Goal: Task Accomplishment & Management: Manage account settings

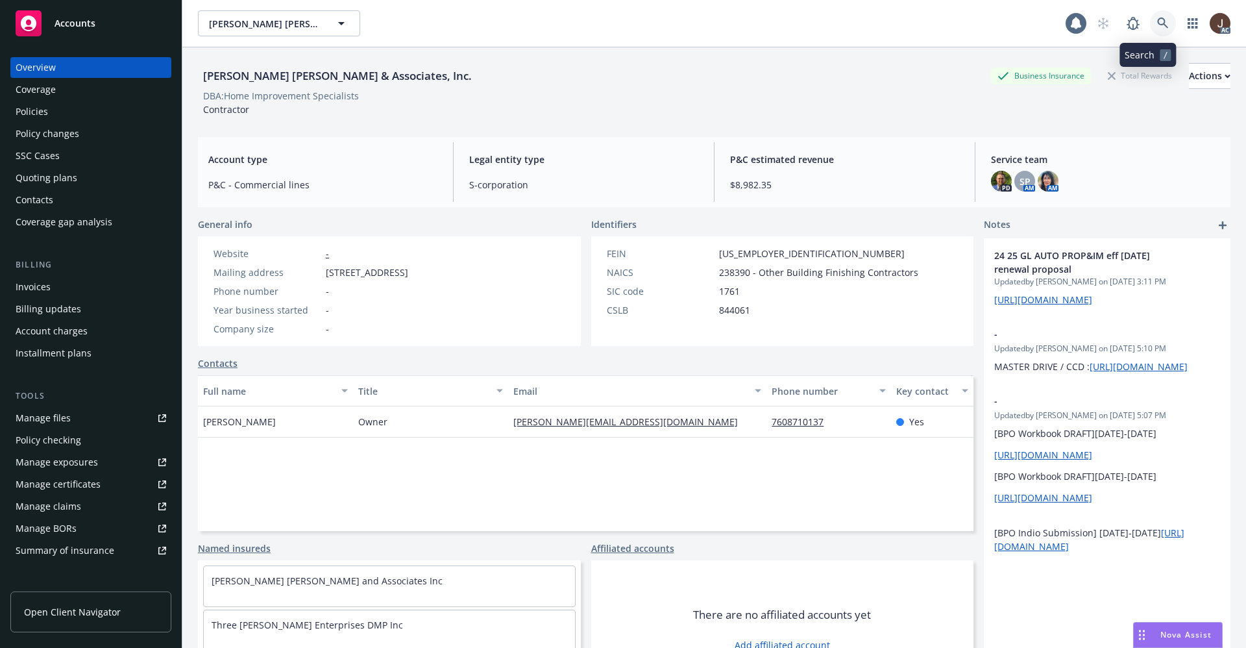
click at [1157, 19] on icon at bounding box center [1163, 24] width 12 height 12
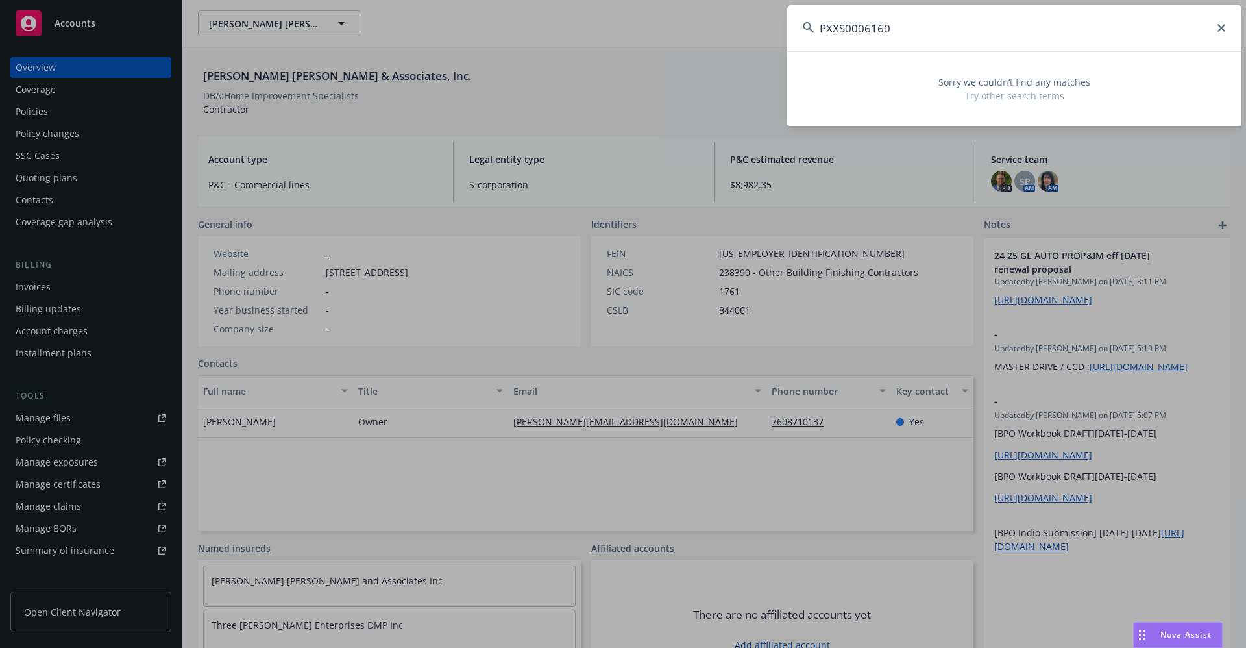
click at [841, 29] on input "PXXS0006160" at bounding box center [1014, 28] width 454 height 47
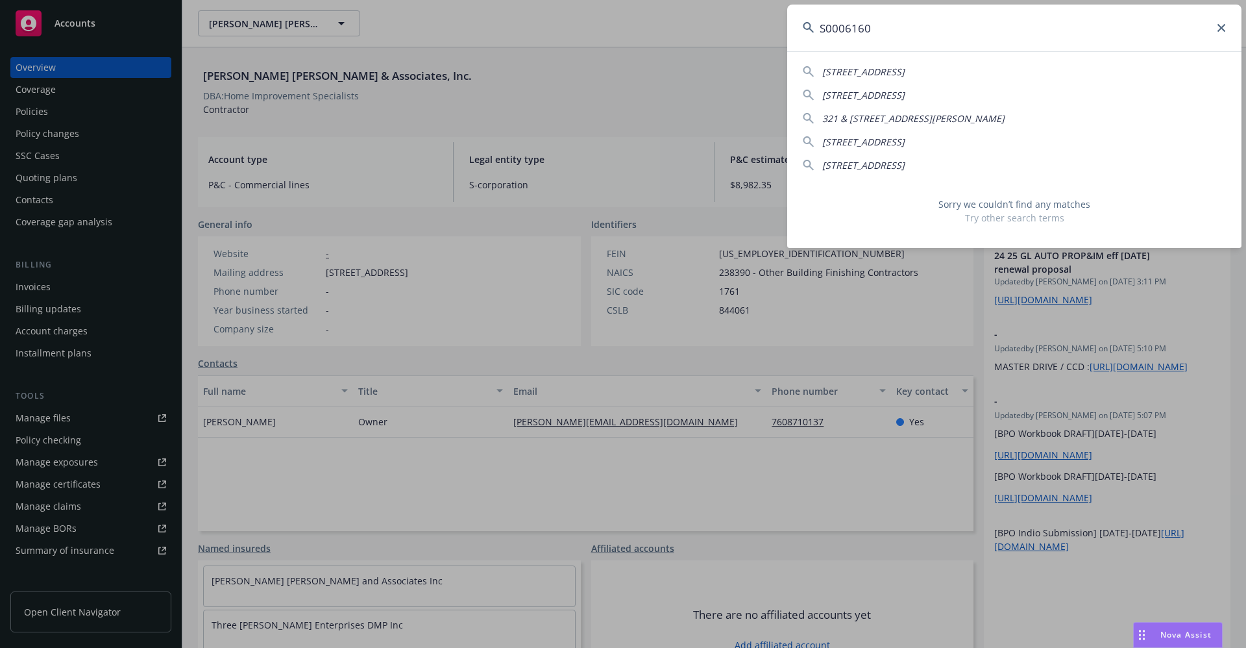
drag, startPoint x: 880, startPoint y: 30, endPoint x: 759, endPoint y: 28, distance: 121.4
click at [759, 28] on div "S0006160 1221 S HELBERTA AVE REDONDO BEACH, CA 90277-5129 14843 S ORCHARD AVE G…" at bounding box center [623, 324] width 1246 height 648
type input "S0006160"
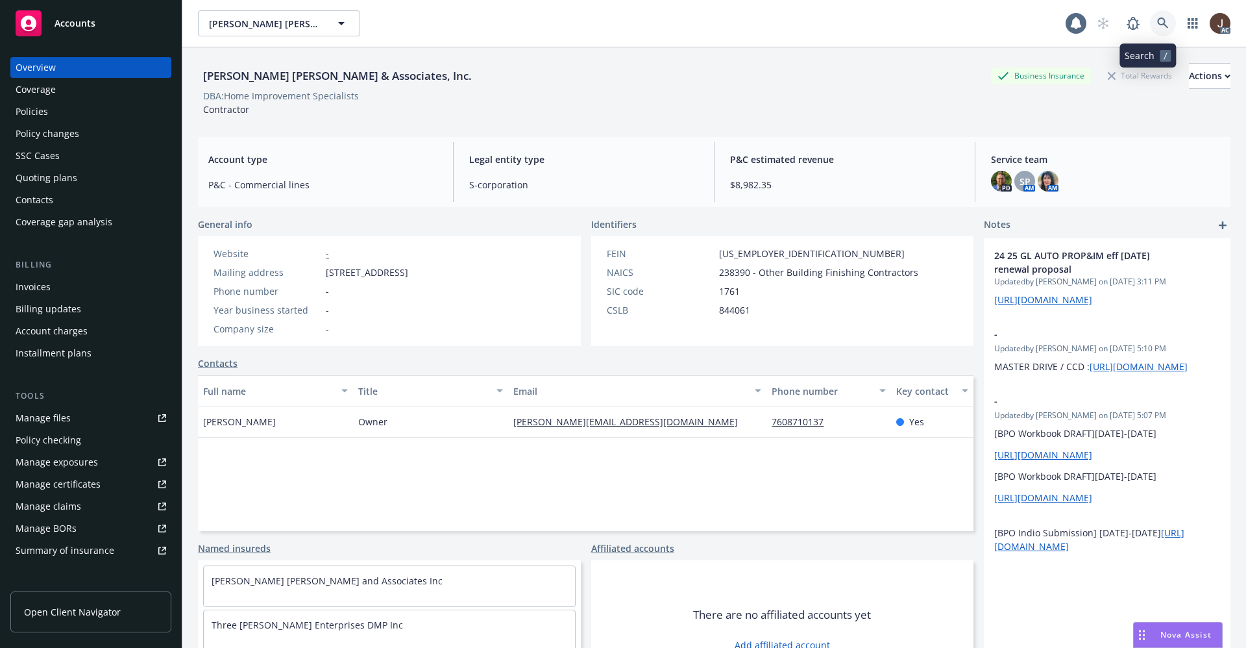
click at [1153, 29] on link at bounding box center [1163, 23] width 26 height 26
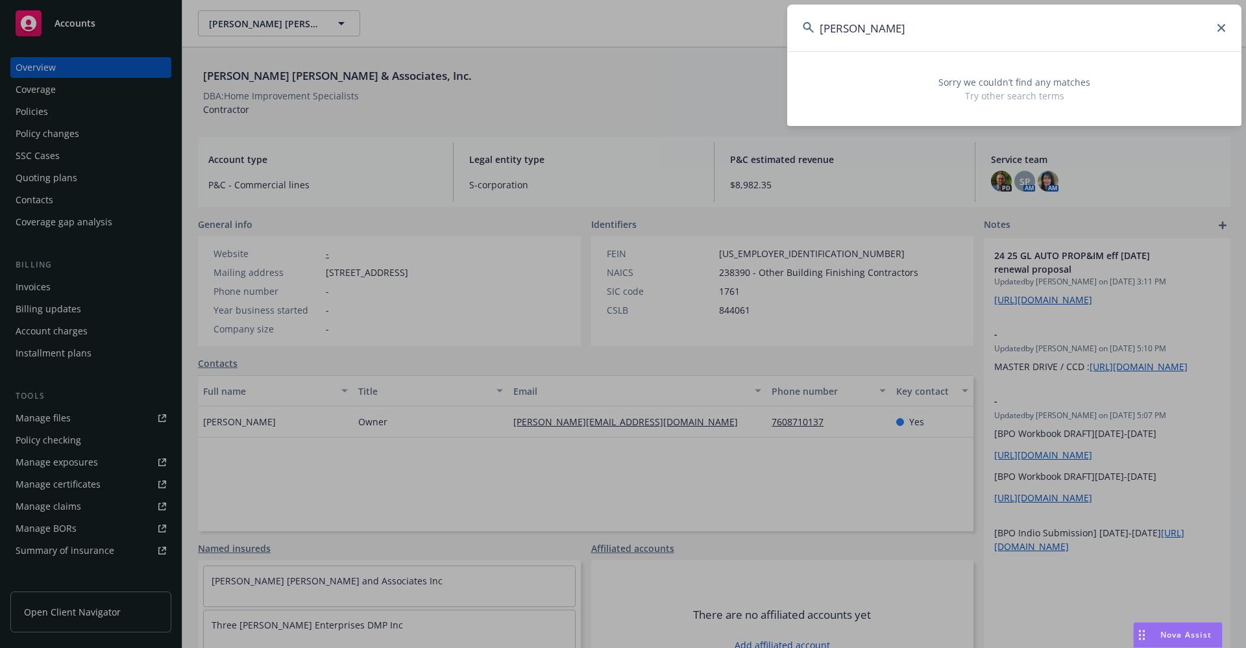
click at [927, 21] on input "[PERSON_NAME]" at bounding box center [1014, 28] width 454 height 47
drag, startPoint x: 918, startPoint y: 25, endPoint x: 744, endPoint y: 24, distance: 173.3
click at [744, 24] on div "[PERSON_NAME] Sorry we couldn’t find any matches Try other search terms" at bounding box center [623, 324] width 1246 height 648
paste input "The [PERSON_NAME] and [PERSON_NAME]"
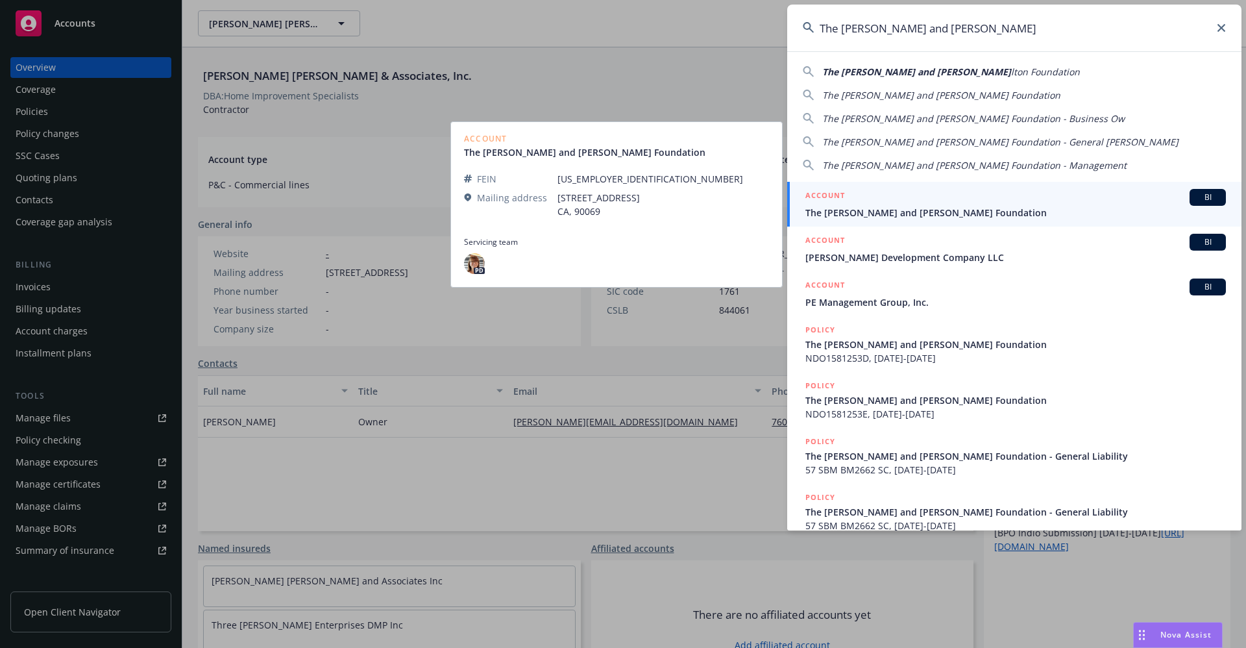
type input "The [PERSON_NAME] and [PERSON_NAME]"
click at [908, 211] on span "The [PERSON_NAME] and [PERSON_NAME] Foundation" at bounding box center [1015, 213] width 421 height 14
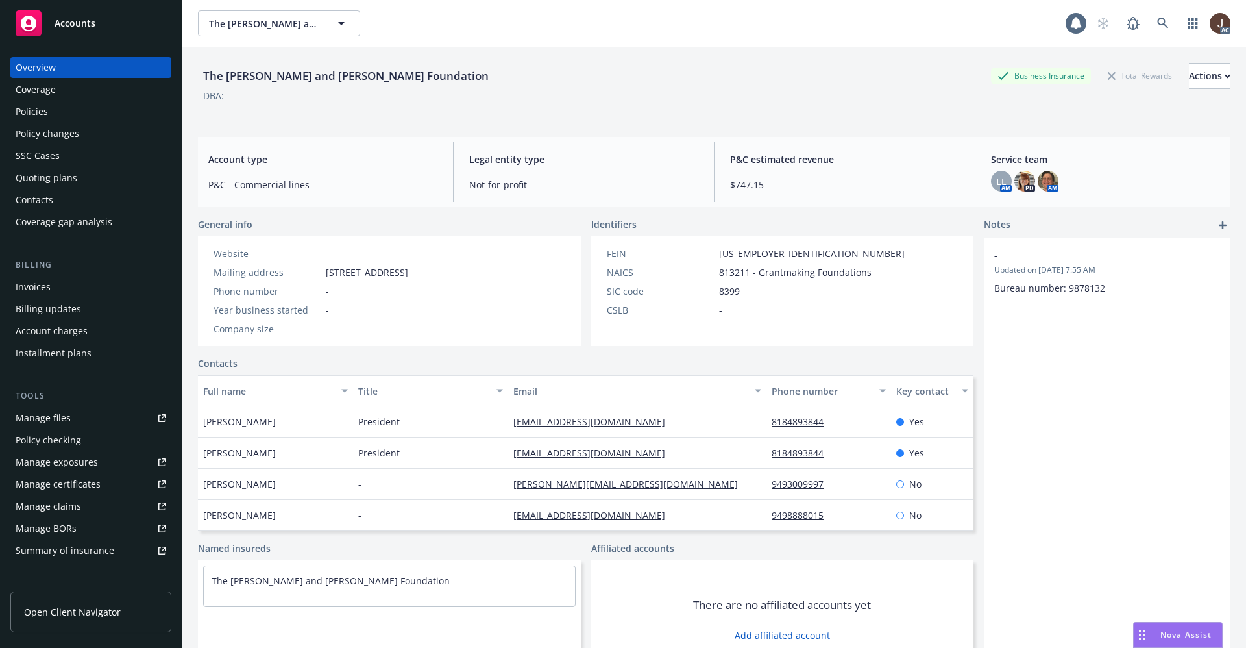
click at [45, 422] on div "Manage files" at bounding box center [43, 418] width 55 height 21
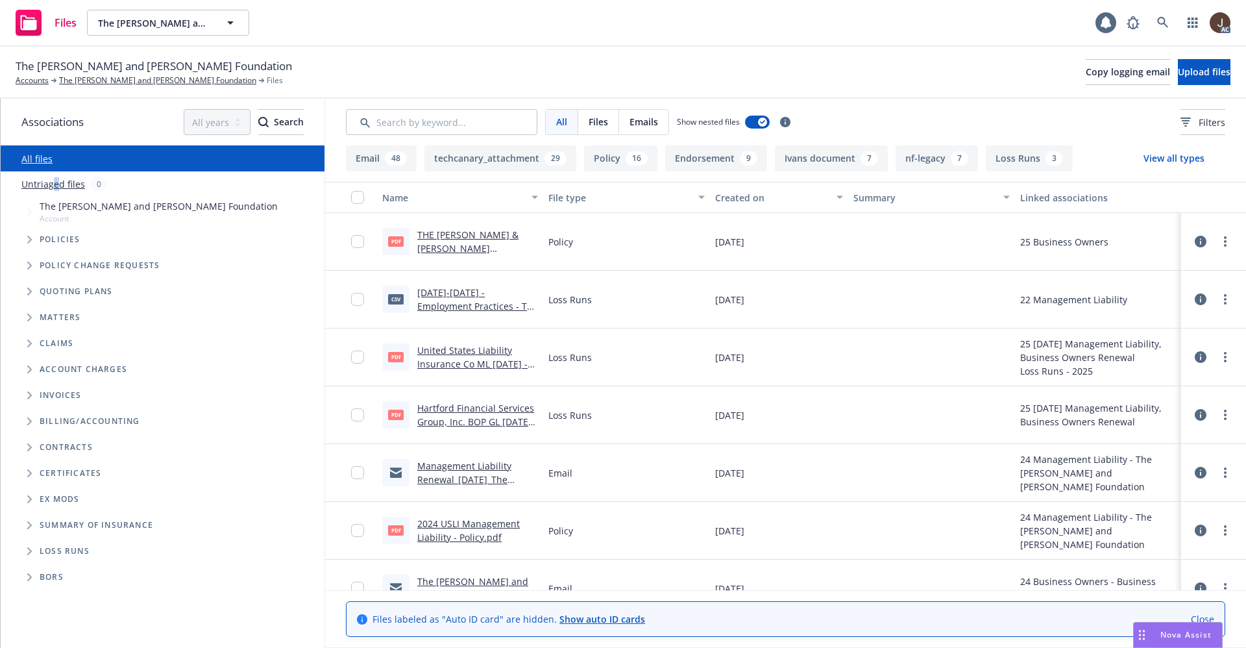
click at [55, 186] on link "Untriaged files" at bounding box center [53, 184] width 64 height 14
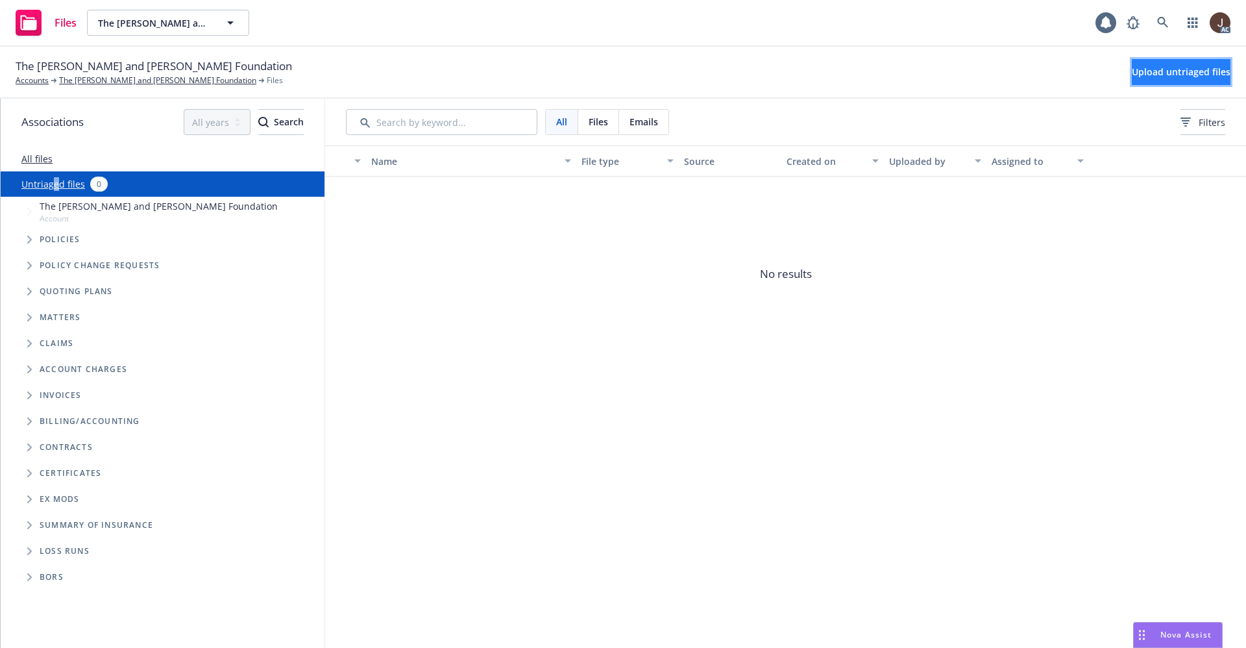
click at [1148, 75] on span "Upload untriaged files" at bounding box center [1181, 72] width 99 height 12
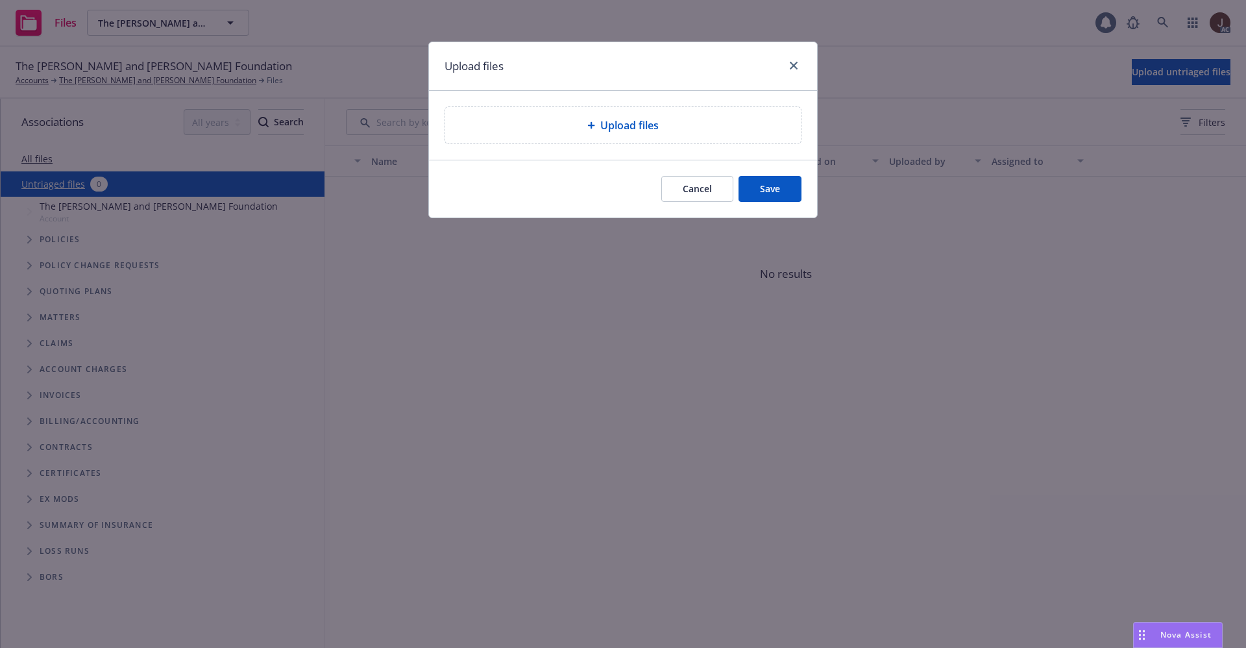
click at [627, 140] on div "Upload files" at bounding box center [623, 125] width 356 height 36
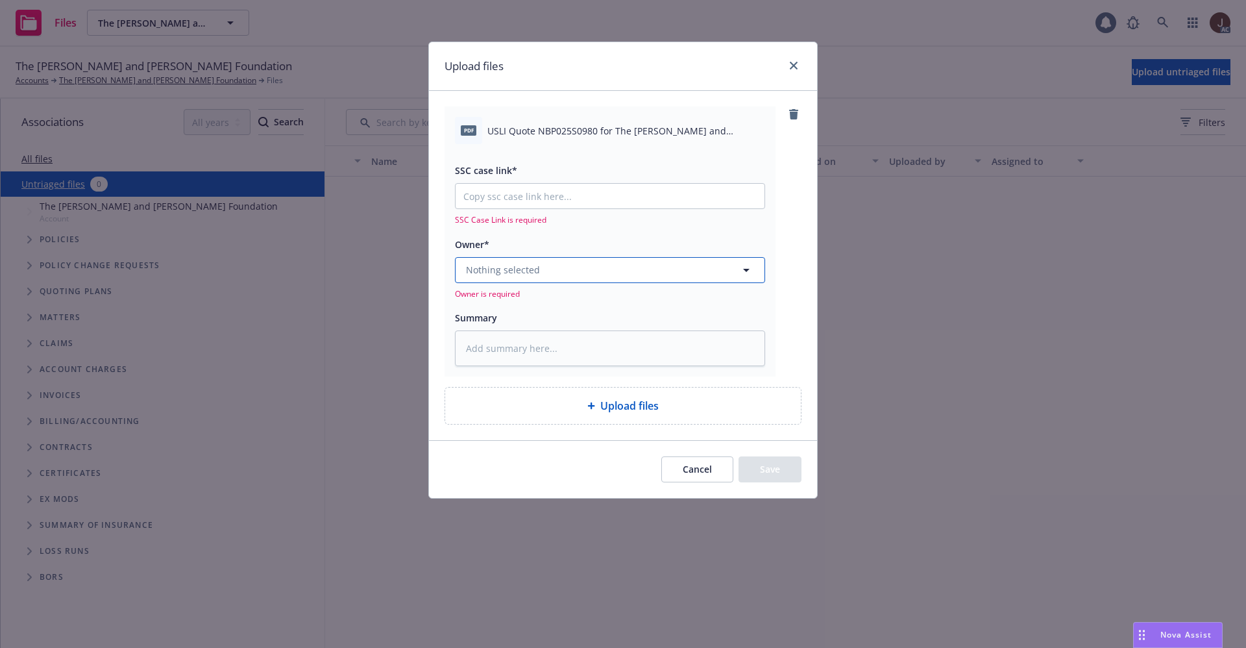
click at [553, 275] on button "Nothing selected" at bounding box center [610, 270] width 310 height 26
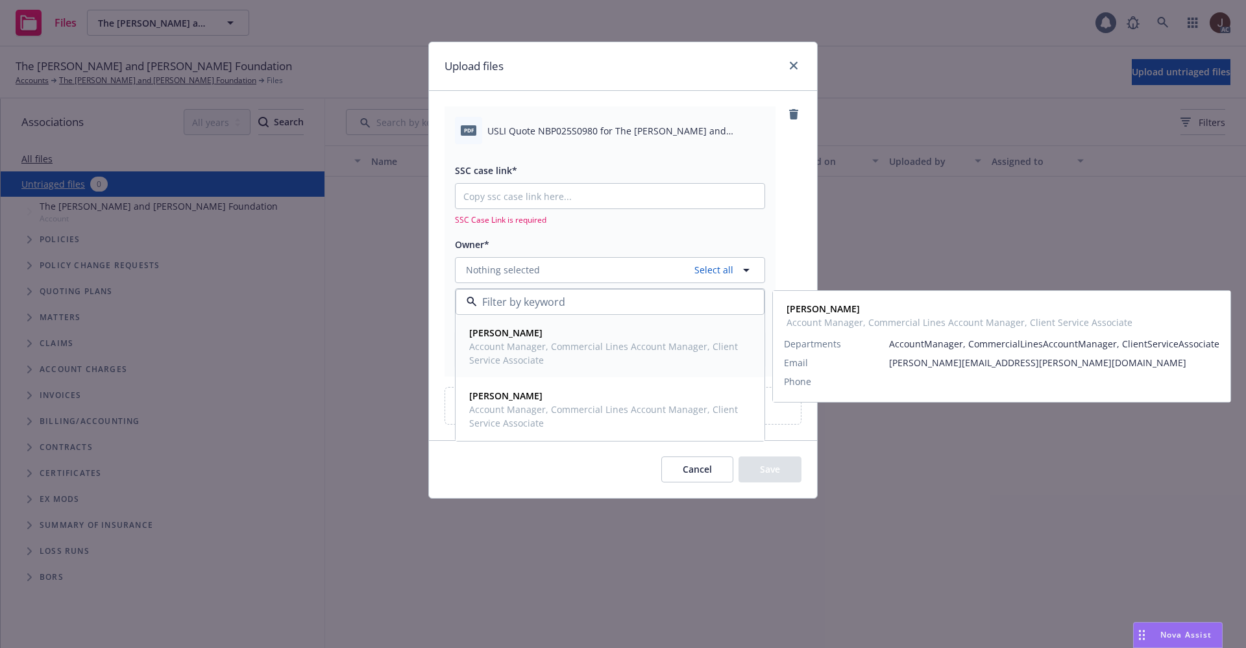
click at [524, 350] on span "Account Manager, Commercial Lines Account Manager, Client Service Associate" at bounding box center [608, 352] width 279 height 27
type textarea "x"
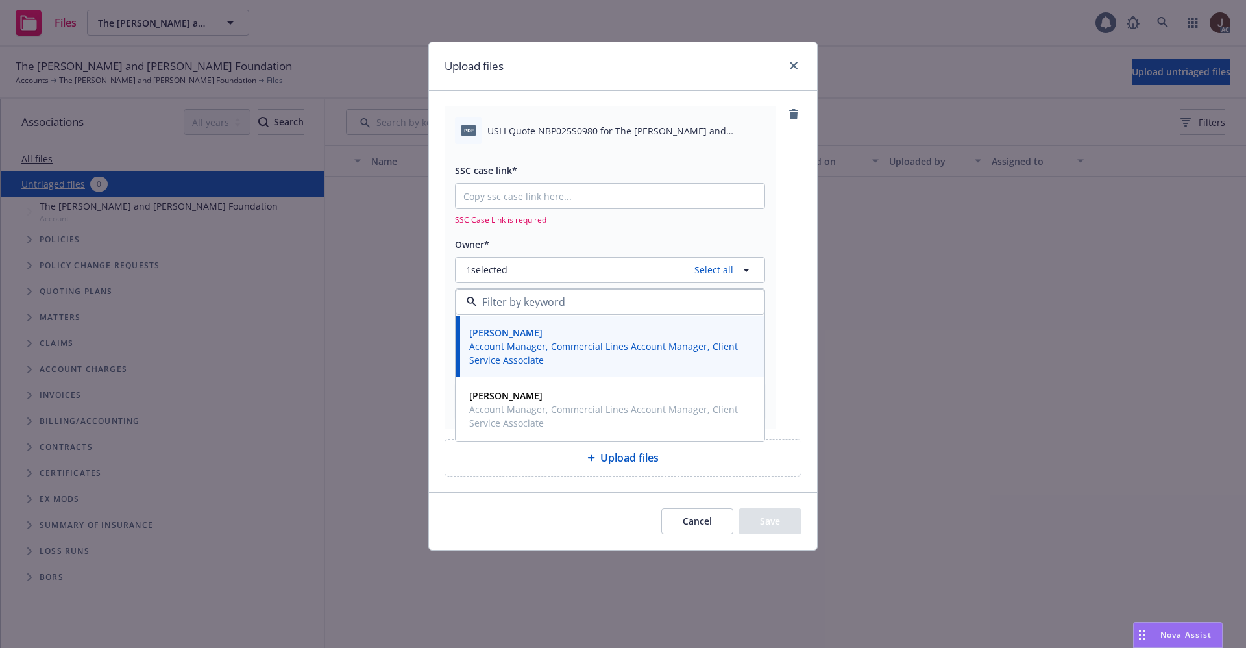
click at [648, 130] on span "USLI Quote NBP025S0980 for The Helen and Jose Colton Foundation.pdf" at bounding box center [626, 131] width 278 height 14
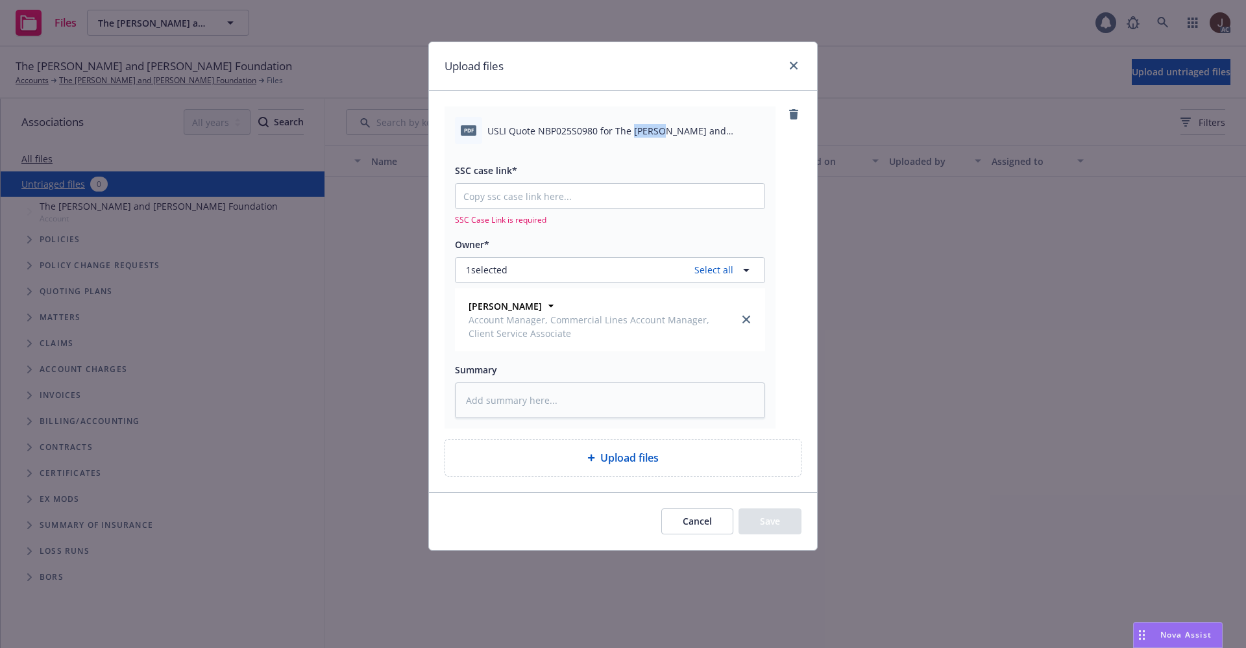
click at [648, 130] on span "USLI Quote NBP025S0980 for The Helen and Jose Colton Foundation.pdf" at bounding box center [626, 131] width 278 height 14
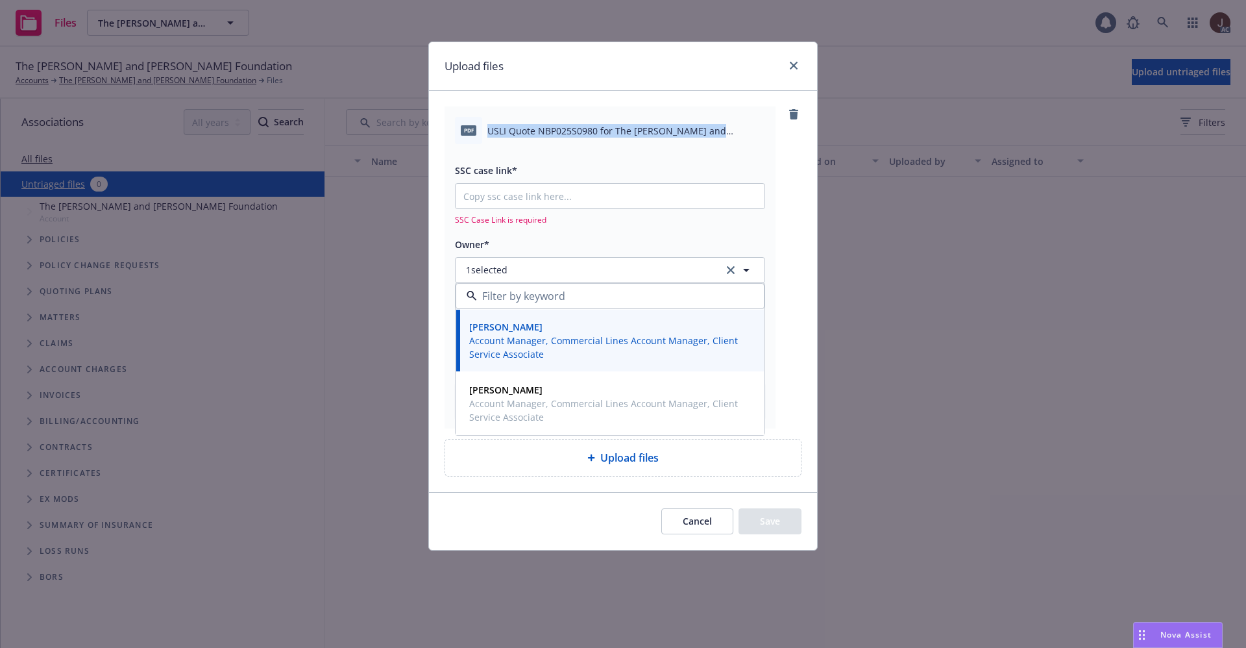
click at [648, 130] on span "USLI Quote NBP025S0980 for The Helen and Jose Colton Foundation.pdf" at bounding box center [626, 131] width 278 height 14
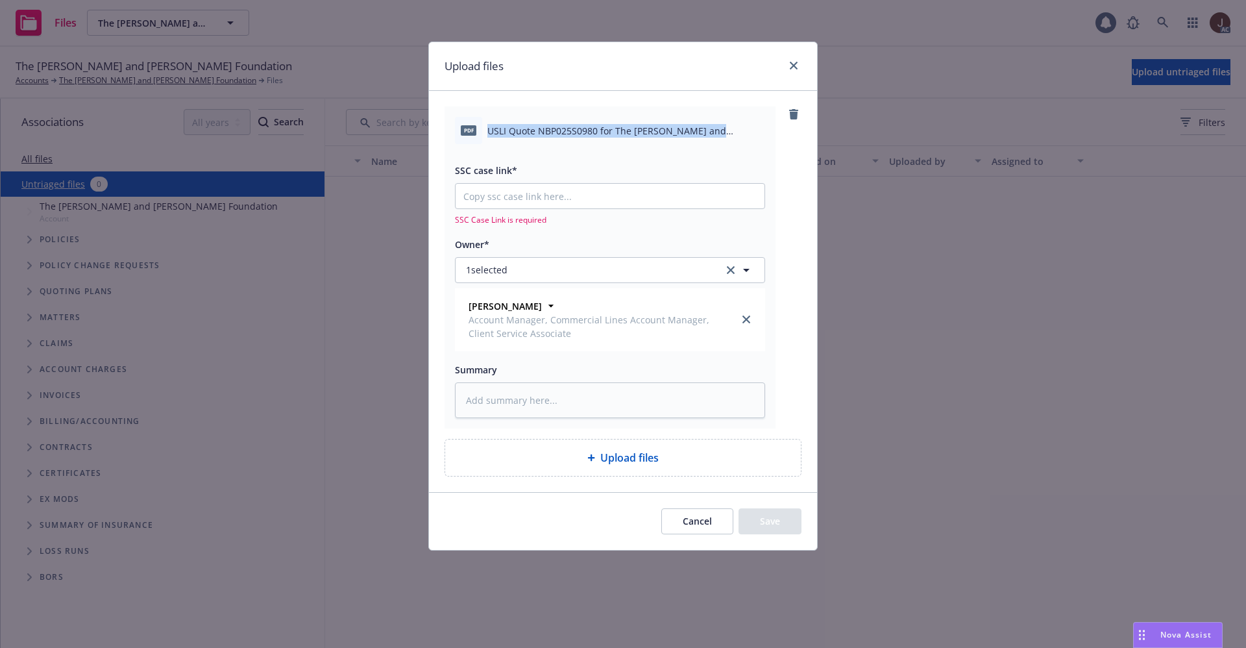
copy div "USLI Quote NBP025S0980 for The Helen and Jose Colton Foundation.pdf"
click at [542, 405] on textarea at bounding box center [610, 400] width 310 height 36
paste textarea "USLI Quote NBP025S0980 for The Helen and Jose Colton Foundation.pdf"
type textarea "USLI Quote NBP025S0980 for The Helen and Jose Colton Foundation.pdf"
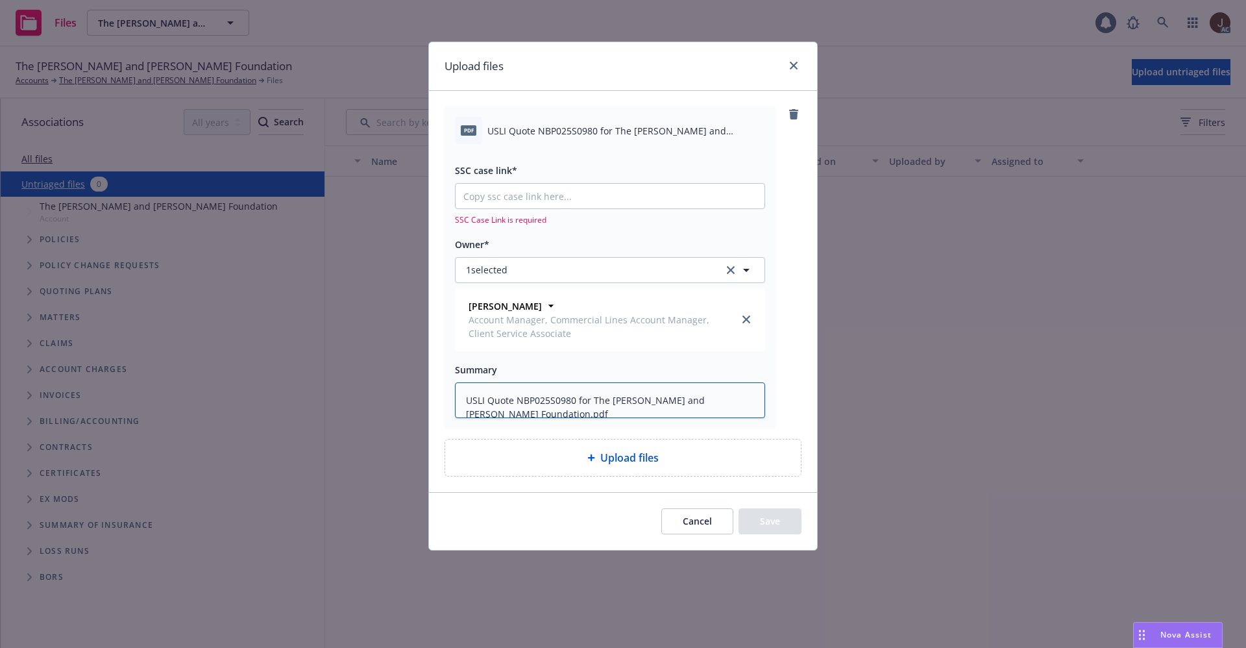
type textarea "x"
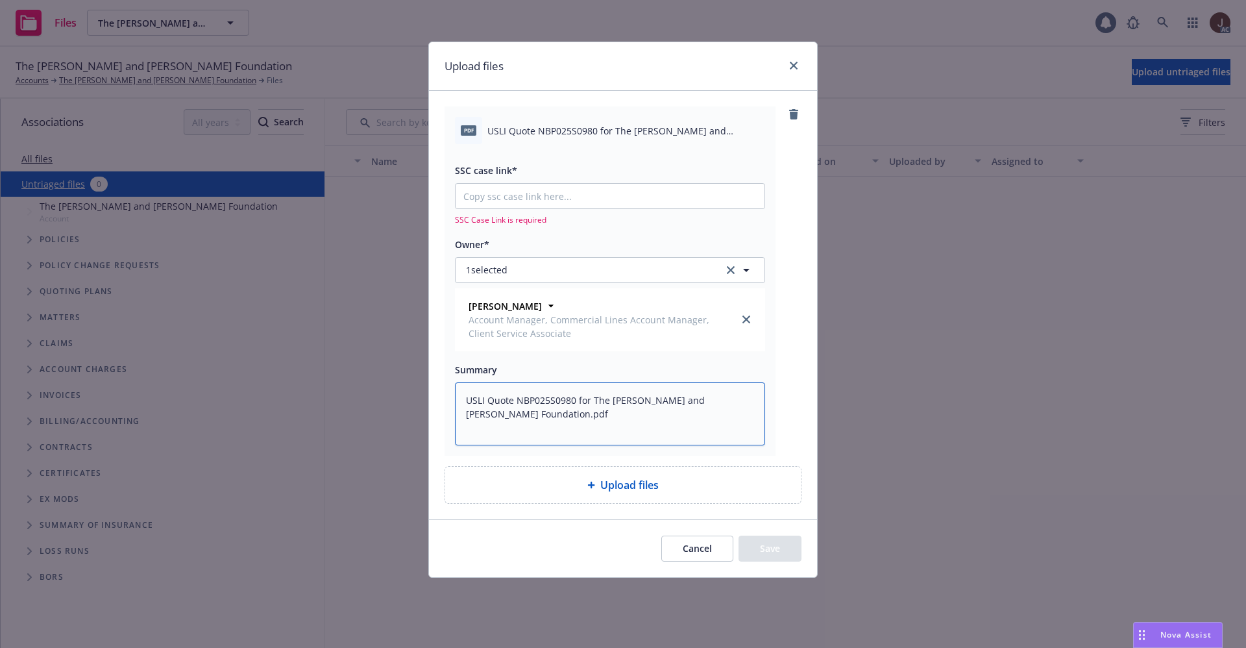
type textarea "USLI Quote NBP025S0980 for The Helen and Jose Colton Foundation.pdf"
type textarea "x"
click at [544, 201] on input "SSC case link*" at bounding box center [610, 196] width 309 height 25
paste input "https://newfront-ssc.lightning.force.com/lightning/r/Case/500Vz00000Rz3hXIAR/vi…"
type input "https://newfront-ssc.lightning.force.com/lightning/r/Case/500Vz00000Rz3hXIAR/vi…"
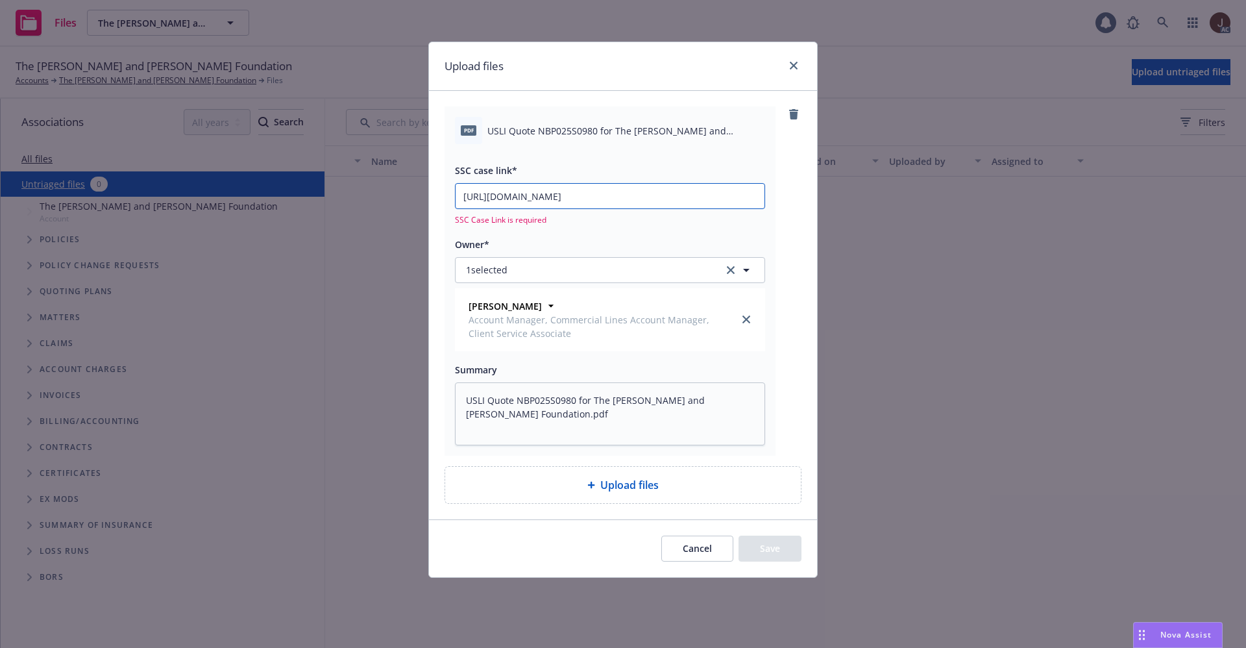
type textarea "x"
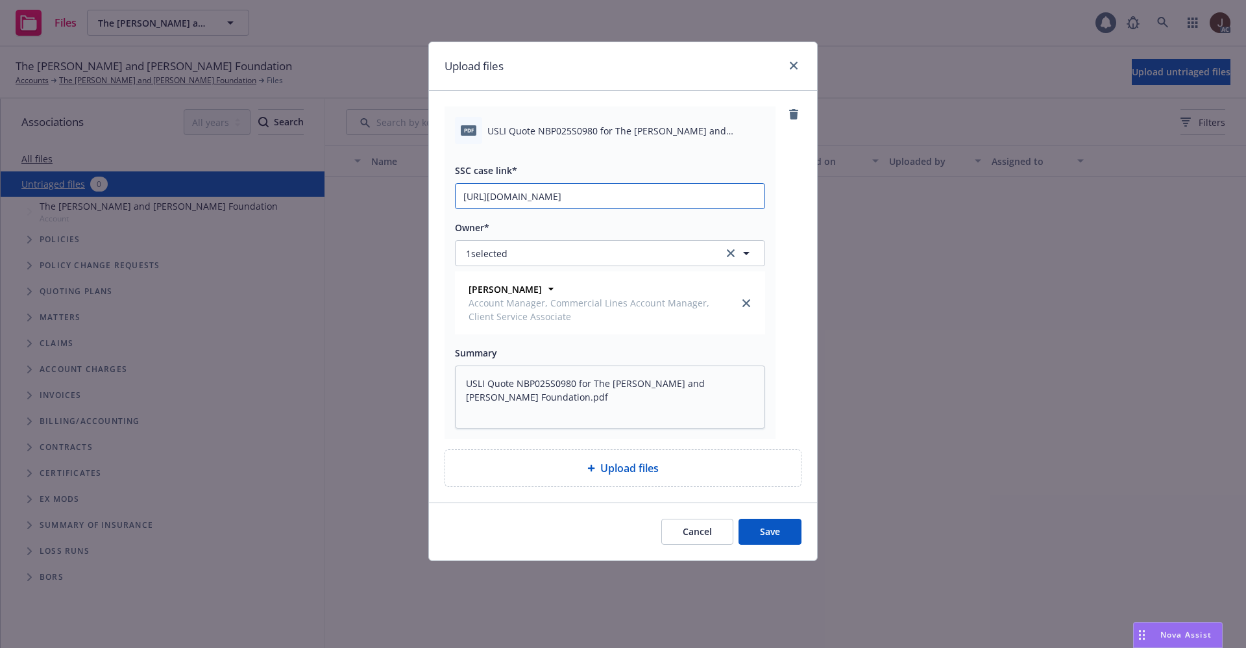
scroll to position [0, 64]
type input "https://newfront-ssc.lightning.force.com/lightning/r/Case/500Vz00000Rz3hXIAR/vi…"
click at [792, 193] on div "pdf USLI Quote NBP025S0980 for The Helen and Jose Colton Foundation.pdf SSC cas…" at bounding box center [623, 272] width 357 height 332
click at [770, 538] on button "Save" at bounding box center [770, 532] width 63 height 26
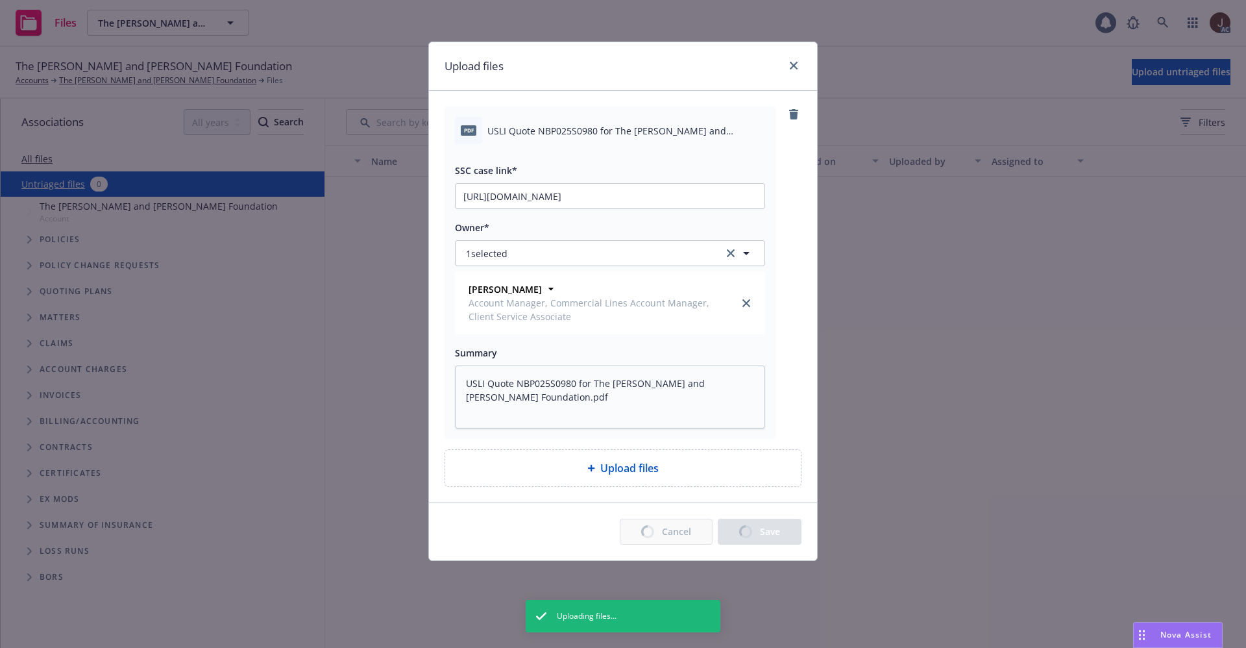
type textarea "x"
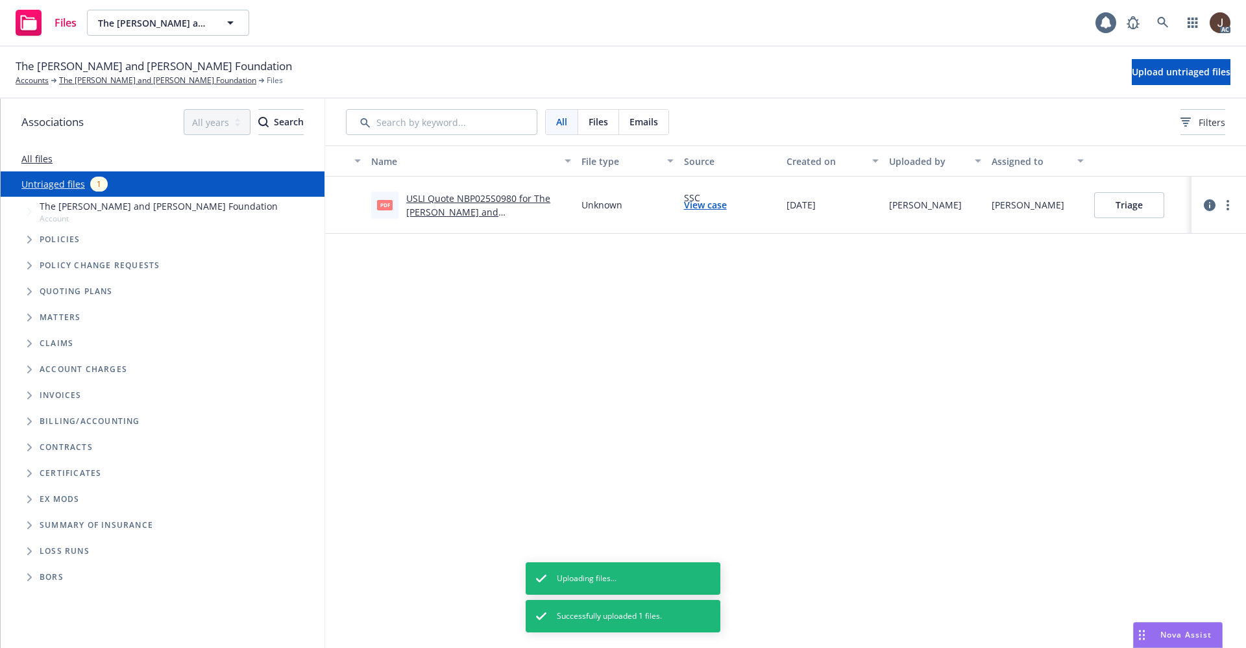
click at [630, 363] on div "Name File type Source Created on Uploaded by Assigned to pdf USLI Quote NBP025S…" at bounding box center [785, 396] width 921 height 502
